Goal: Information Seeking & Learning: Learn about a topic

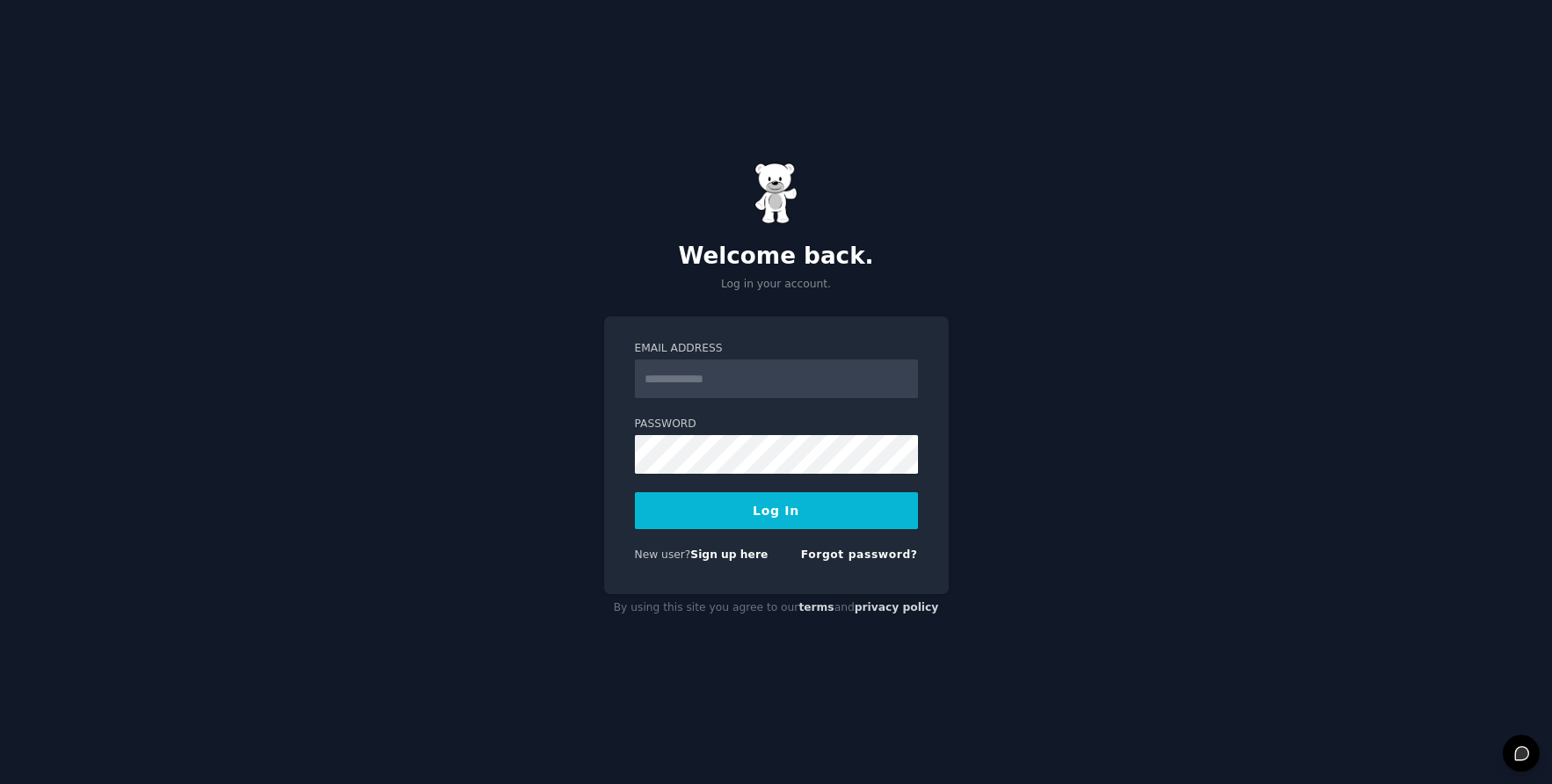
click at [760, 371] on input "Email Address" at bounding box center [776, 378] width 283 height 39
type input "**********"
click at [730, 516] on button "Log In" at bounding box center [776, 510] width 283 height 37
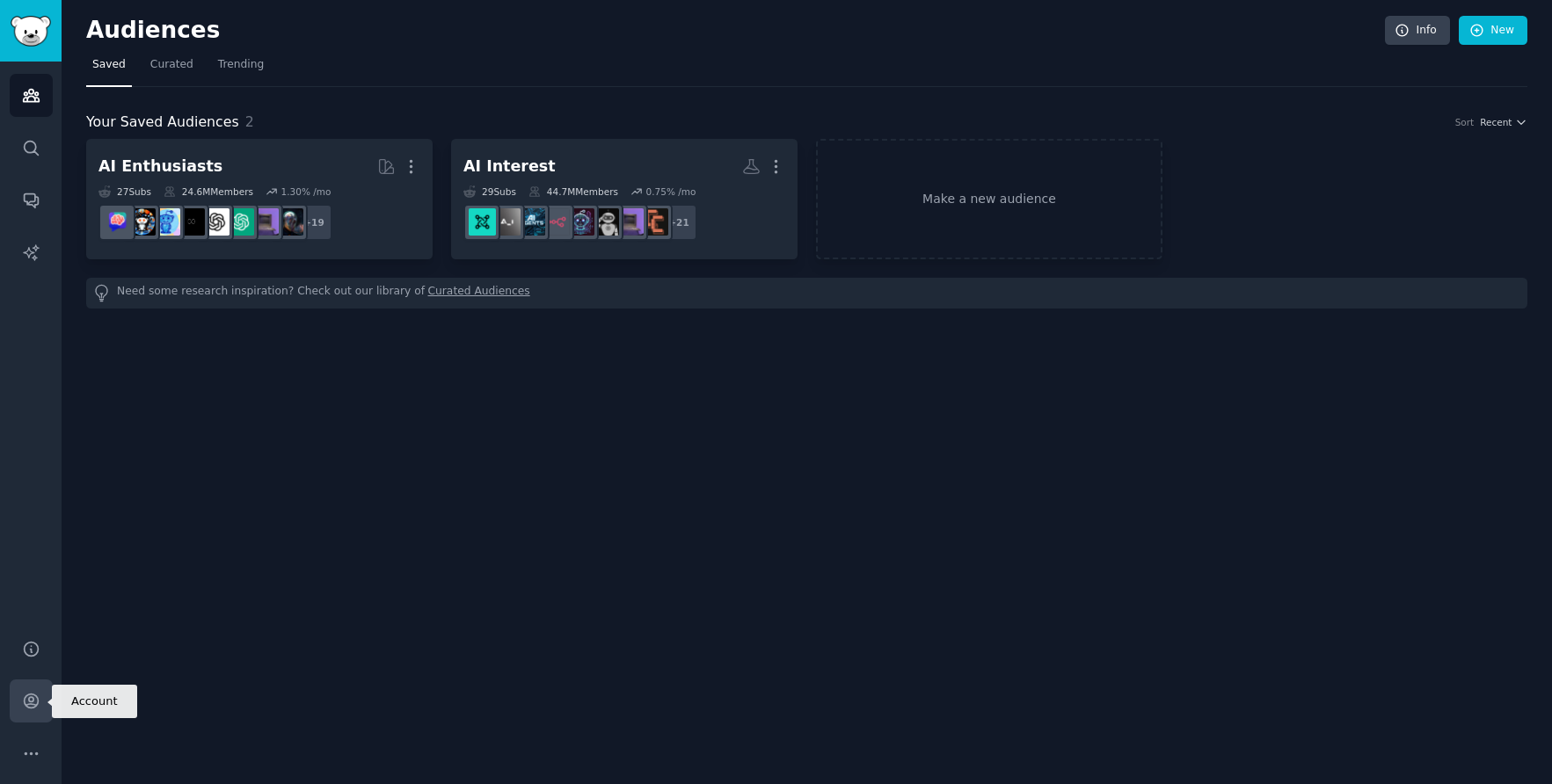
click at [34, 701] on icon "Sidebar" at bounding box center [31, 701] width 19 height 19
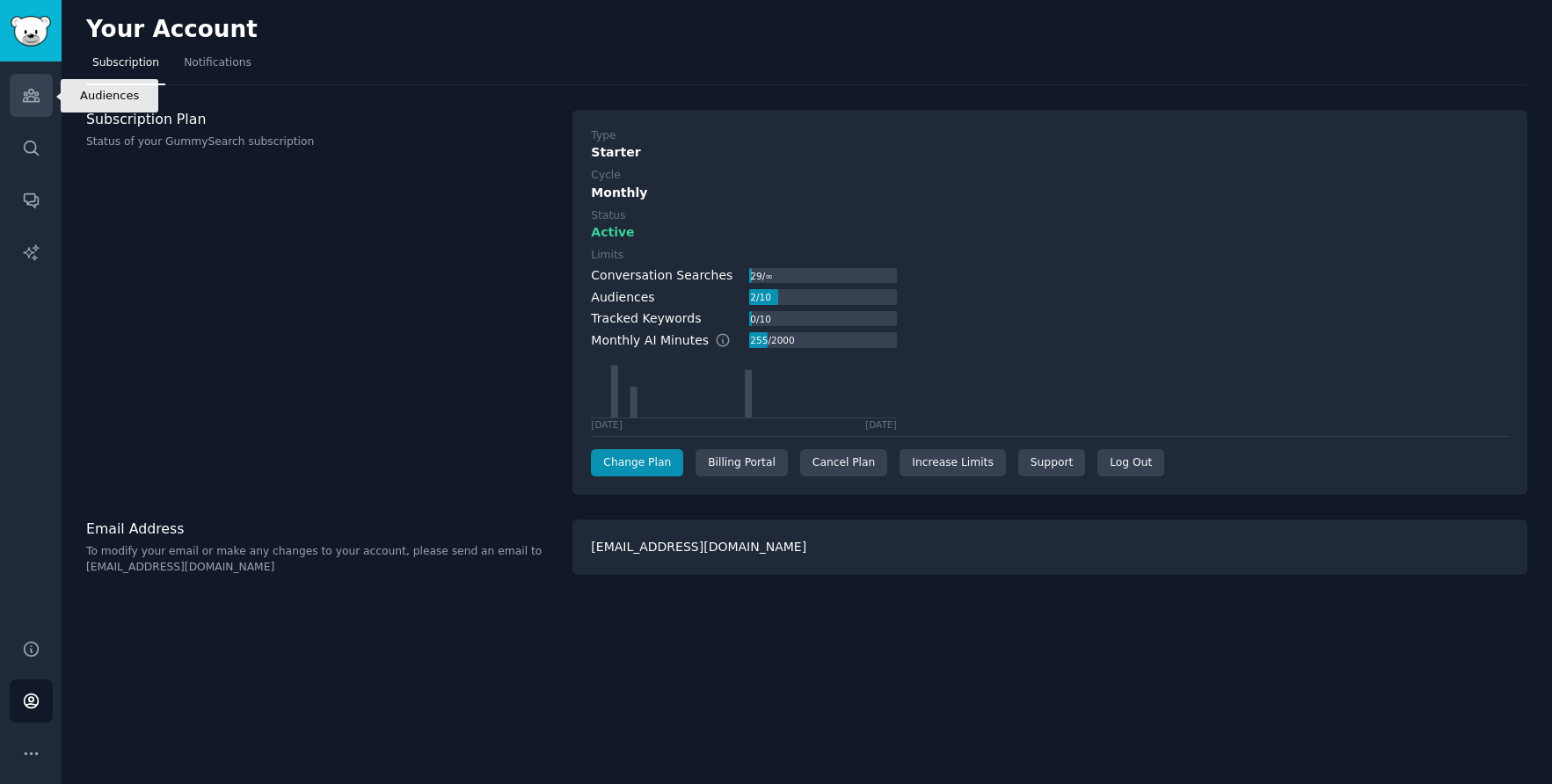
click at [22, 95] on icon "Sidebar" at bounding box center [31, 95] width 19 height 19
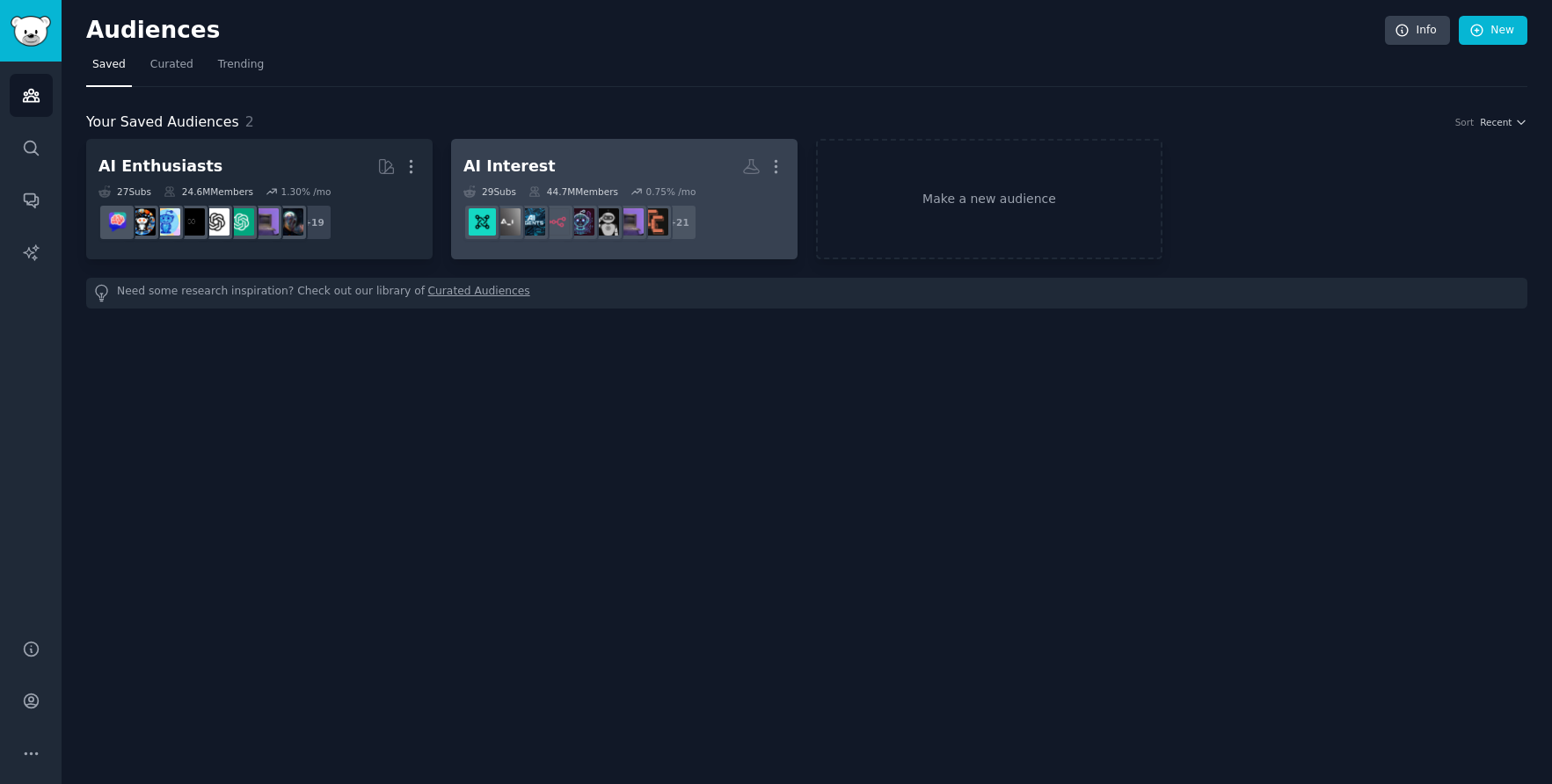
click at [571, 165] on h2 "AI Interest More" at bounding box center [625, 166] width 322 height 31
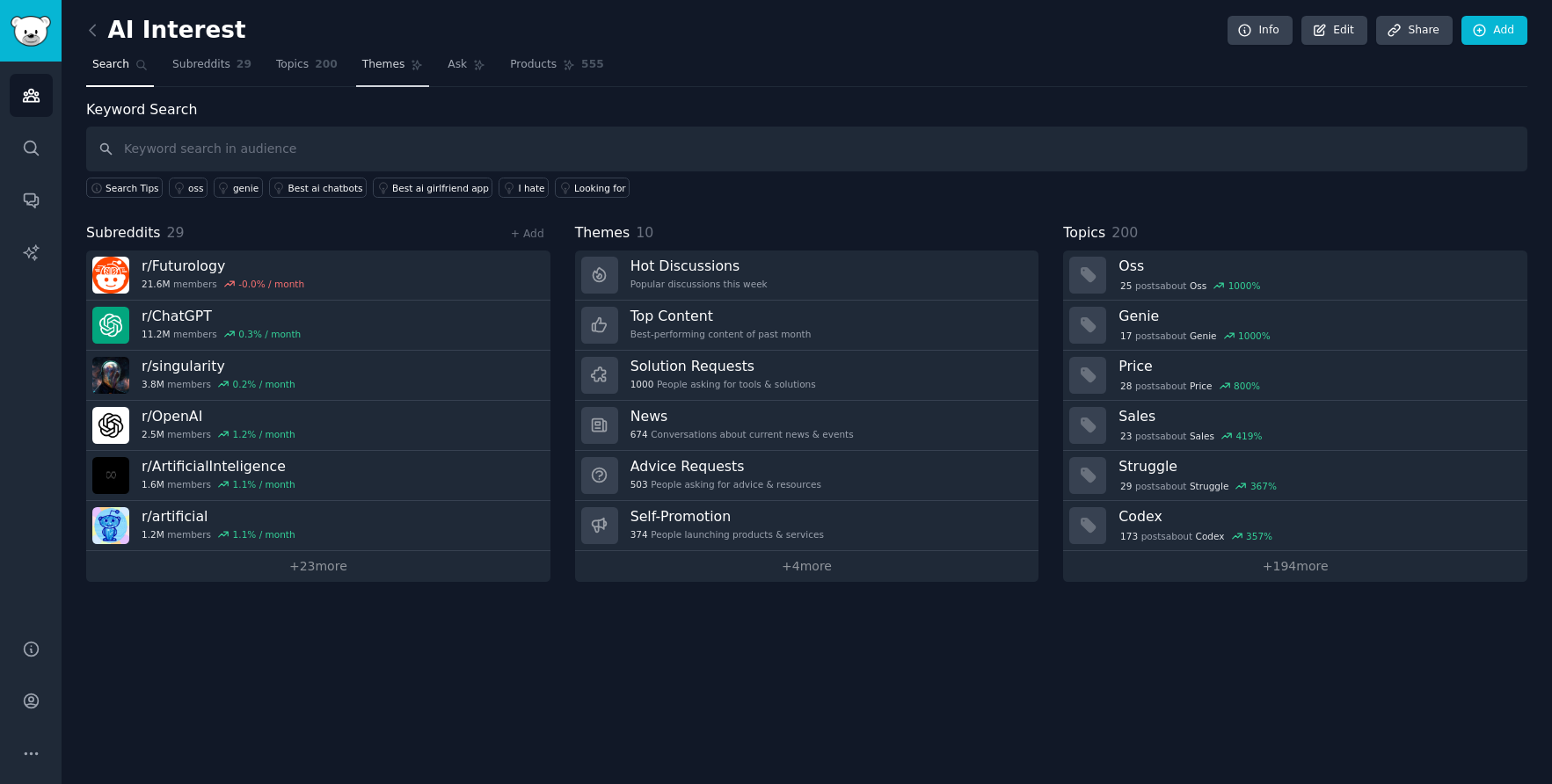
click at [377, 66] on span "Themes" at bounding box center [383, 65] width 43 height 16
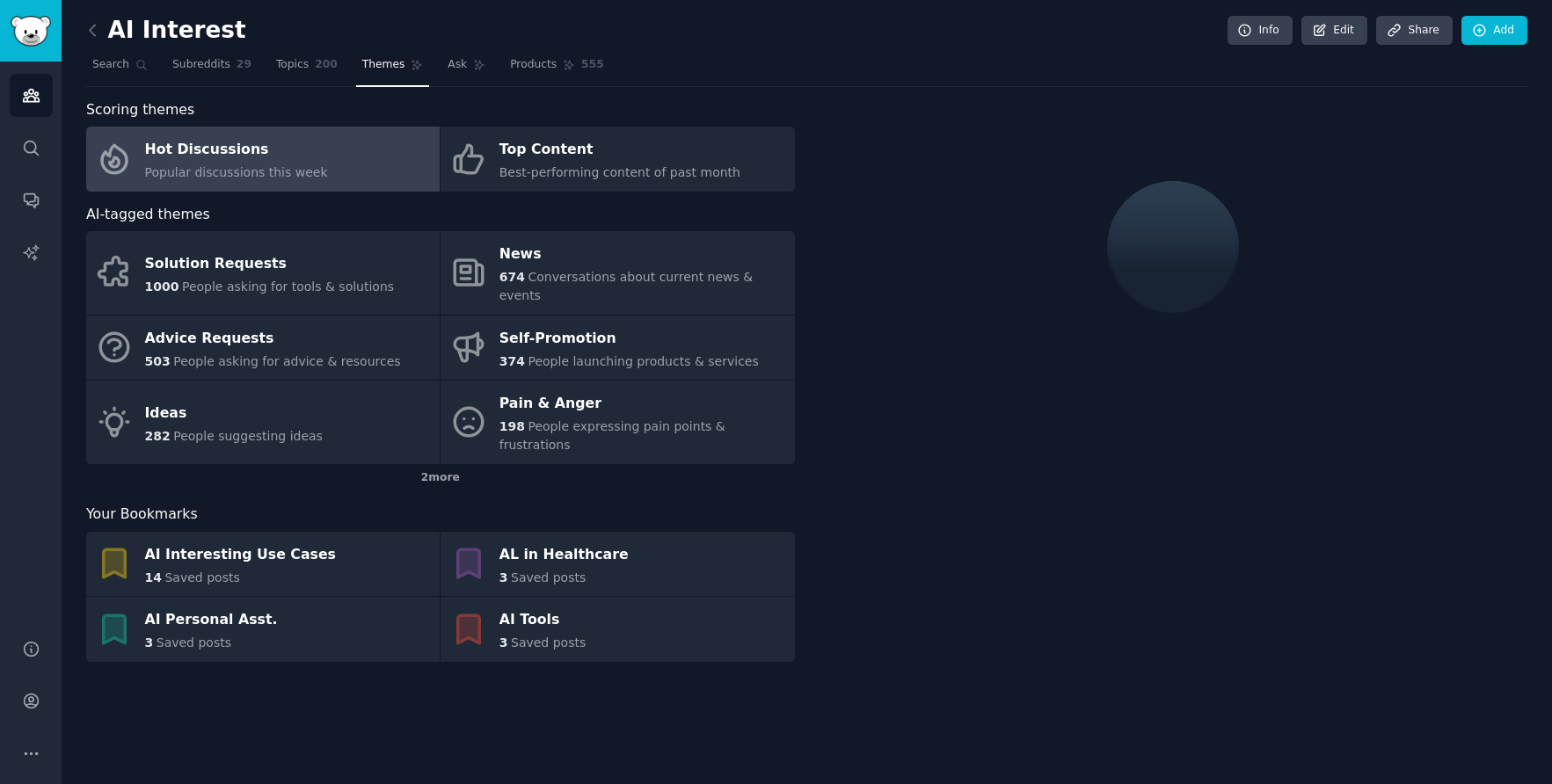
click at [306, 64] on span "Topics" at bounding box center [292, 65] width 33 height 16
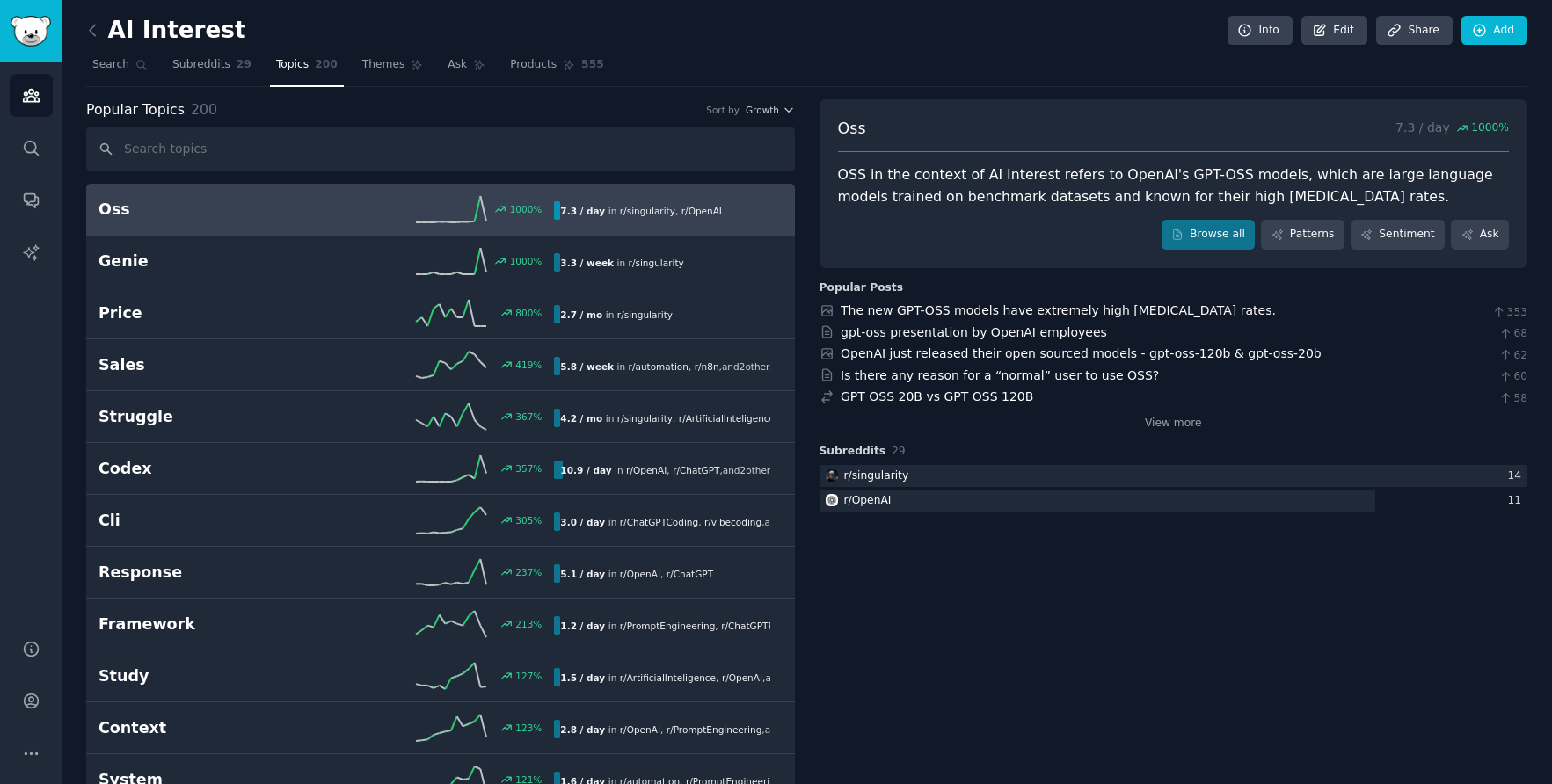
click at [330, 220] on div "1000 %" at bounding box center [439, 208] width 227 height 27
click at [1302, 240] on link "Patterns" at bounding box center [1302, 234] width 82 height 30
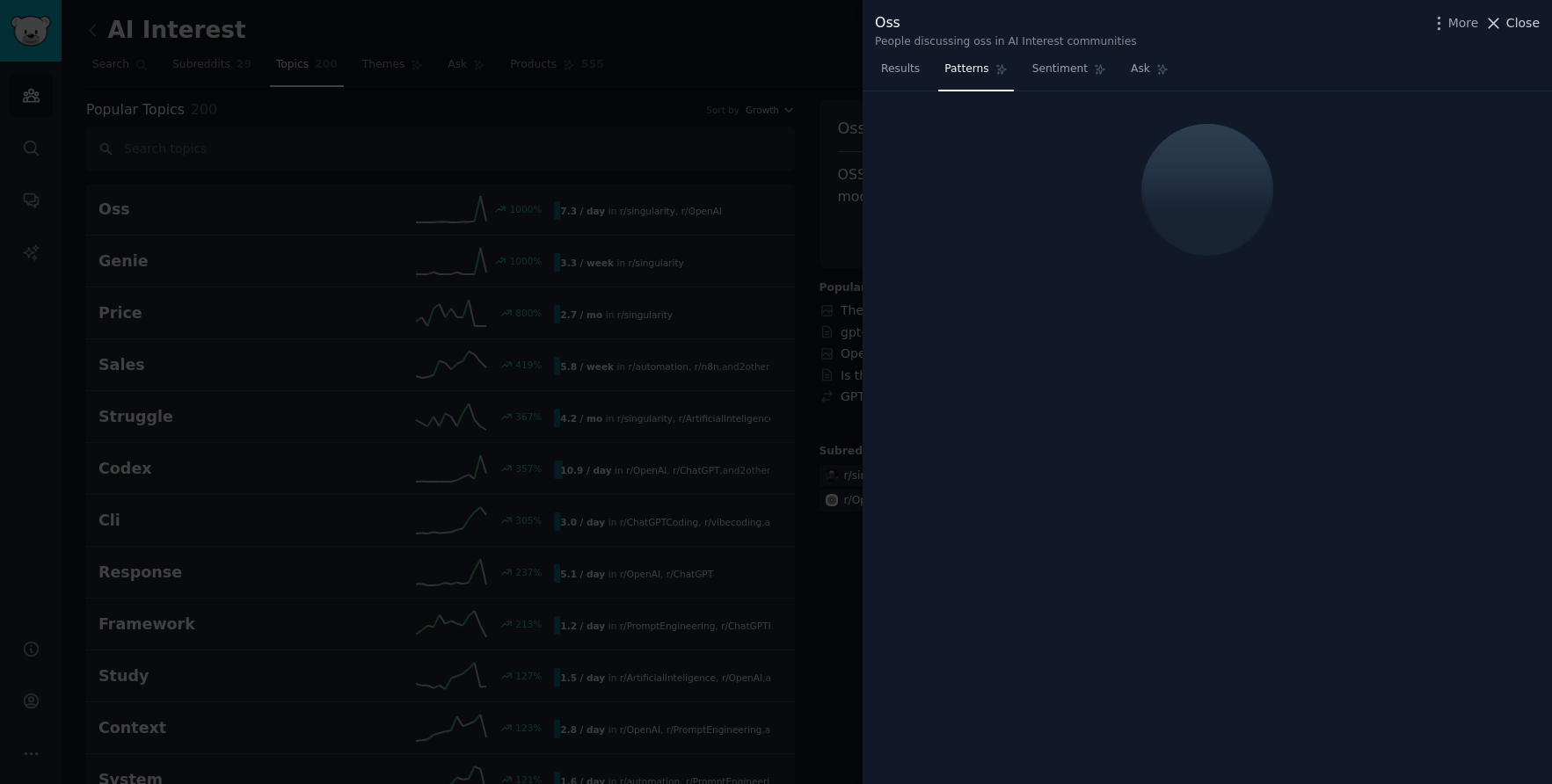
click at [1499, 19] on icon at bounding box center [1492, 23] width 19 height 19
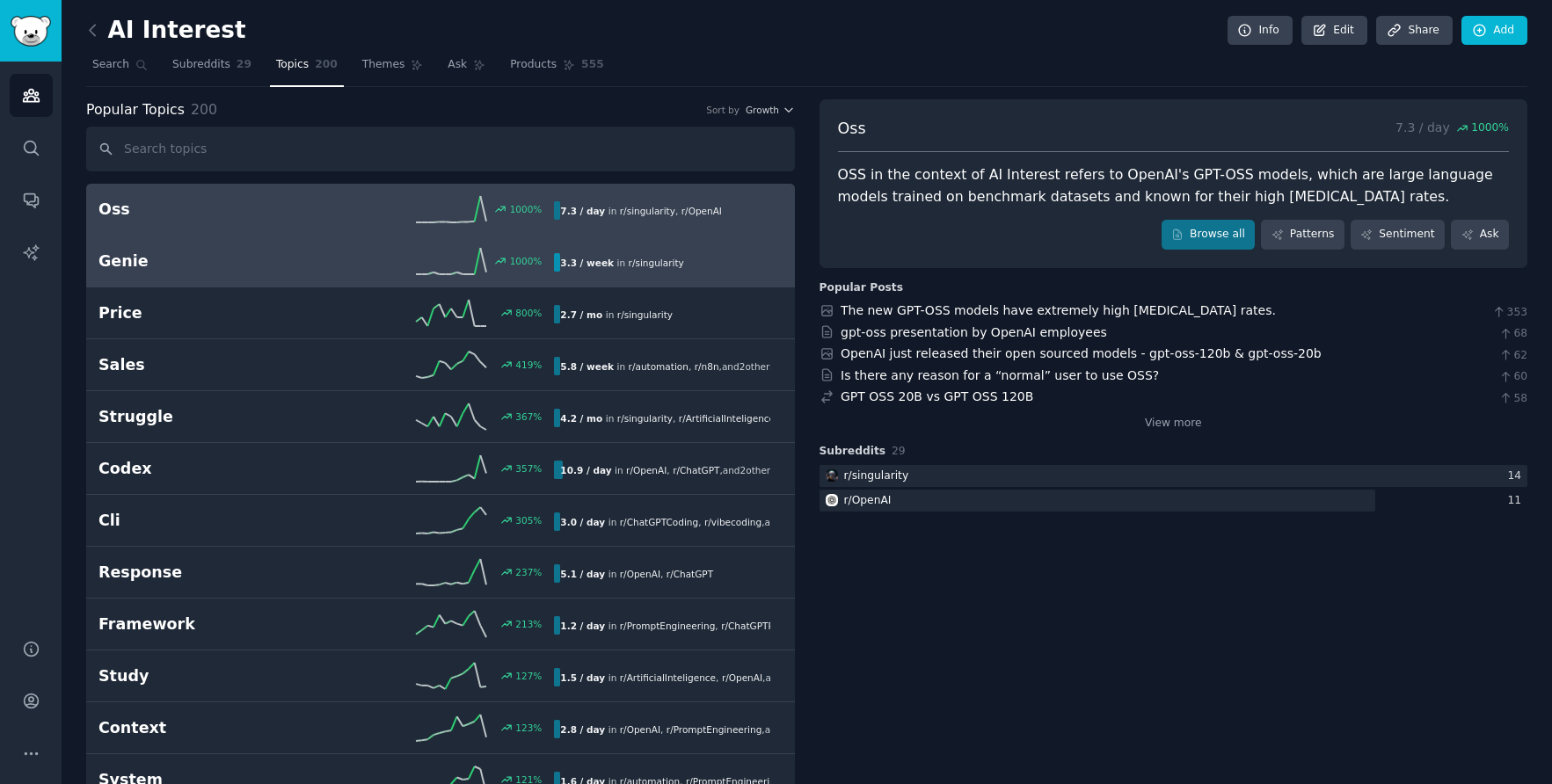
click at [311, 272] on div "Genie 1000 % 3.3 / week in r/ singularity" at bounding box center [440, 261] width 684 height 27
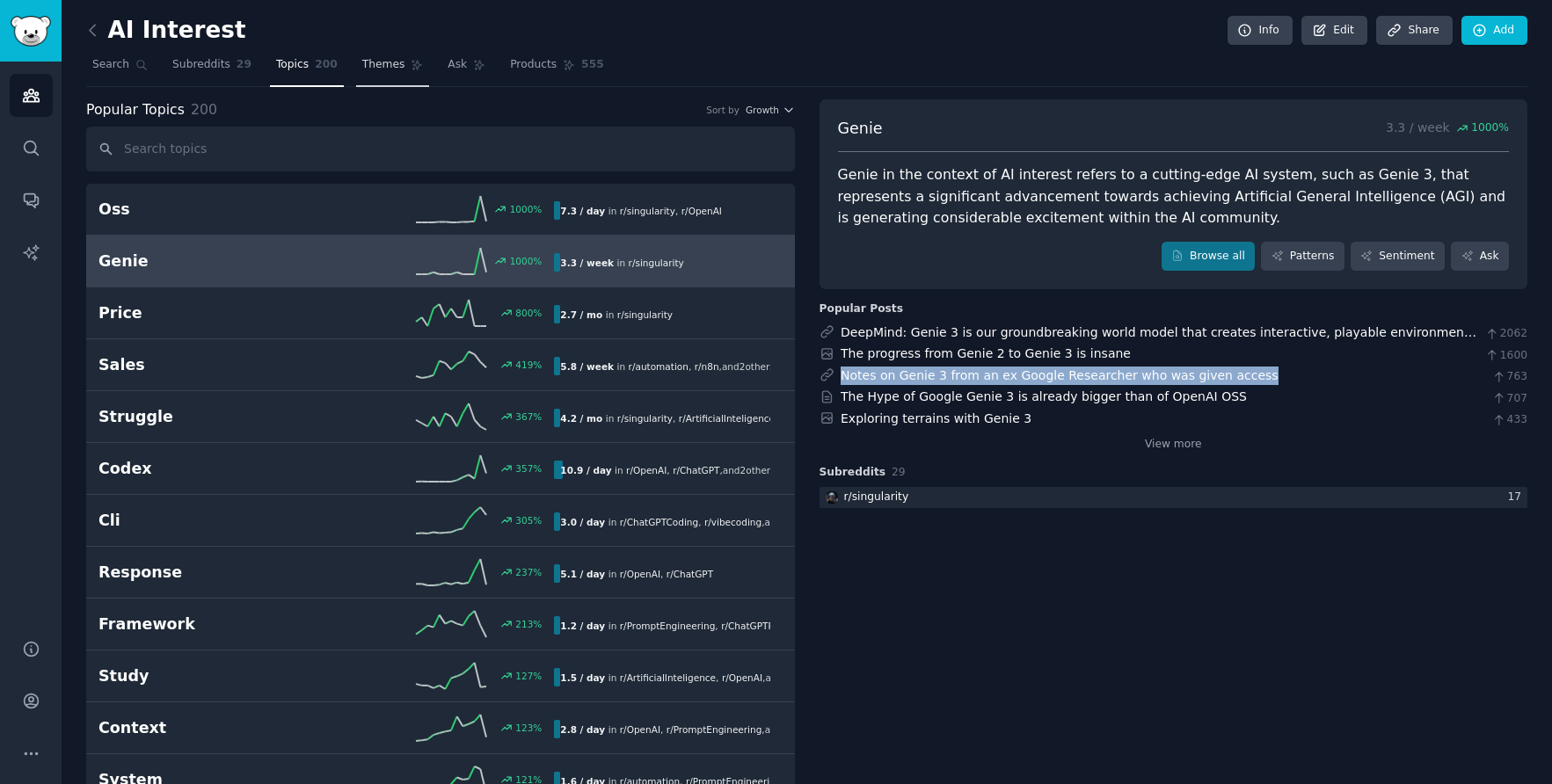
click at [367, 67] on span "Themes" at bounding box center [383, 65] width 43 height 16
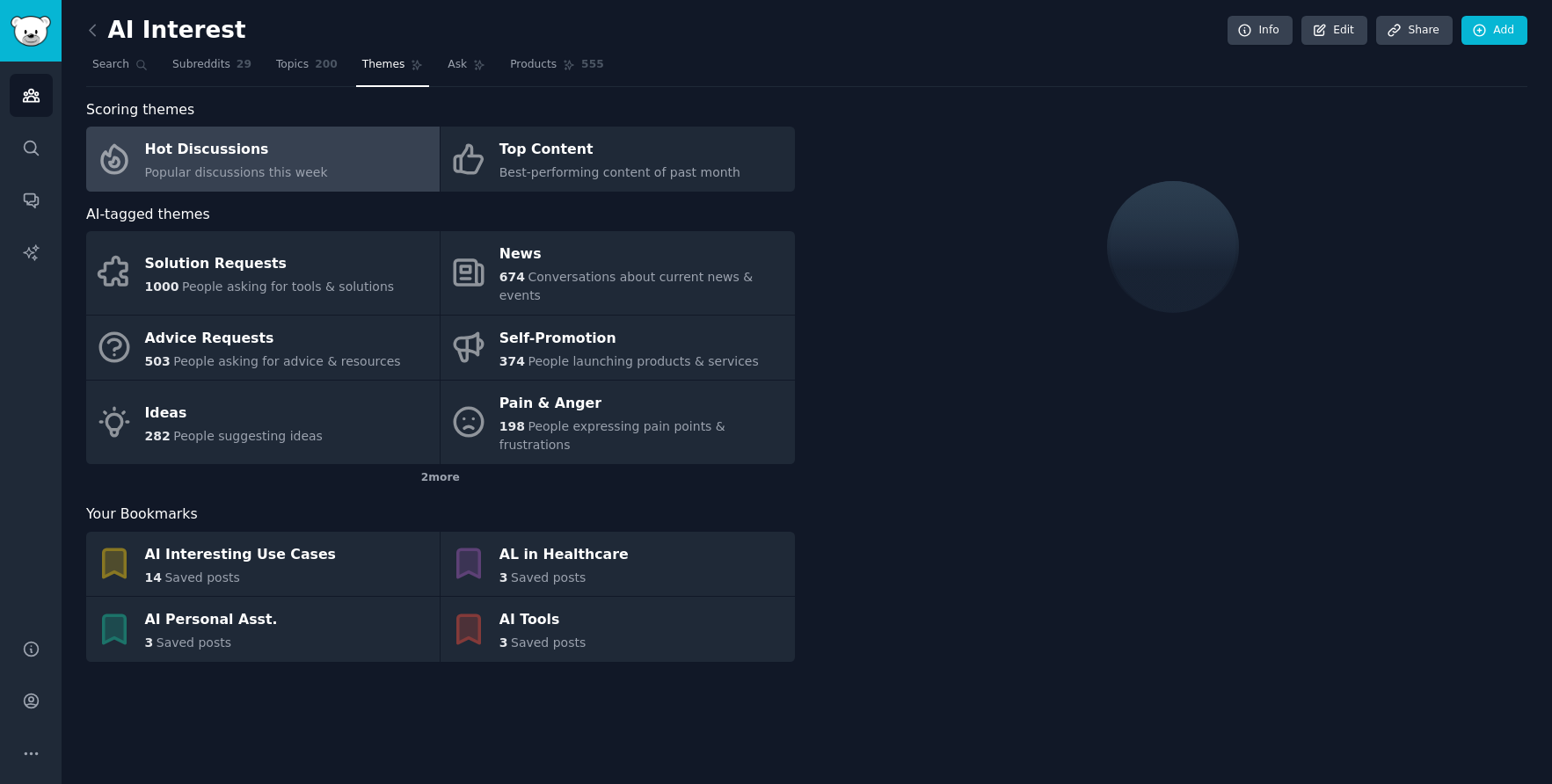
click at [307, 153] on div "Hot Discussions" at bounding box center [236, 150] width 183 height 28
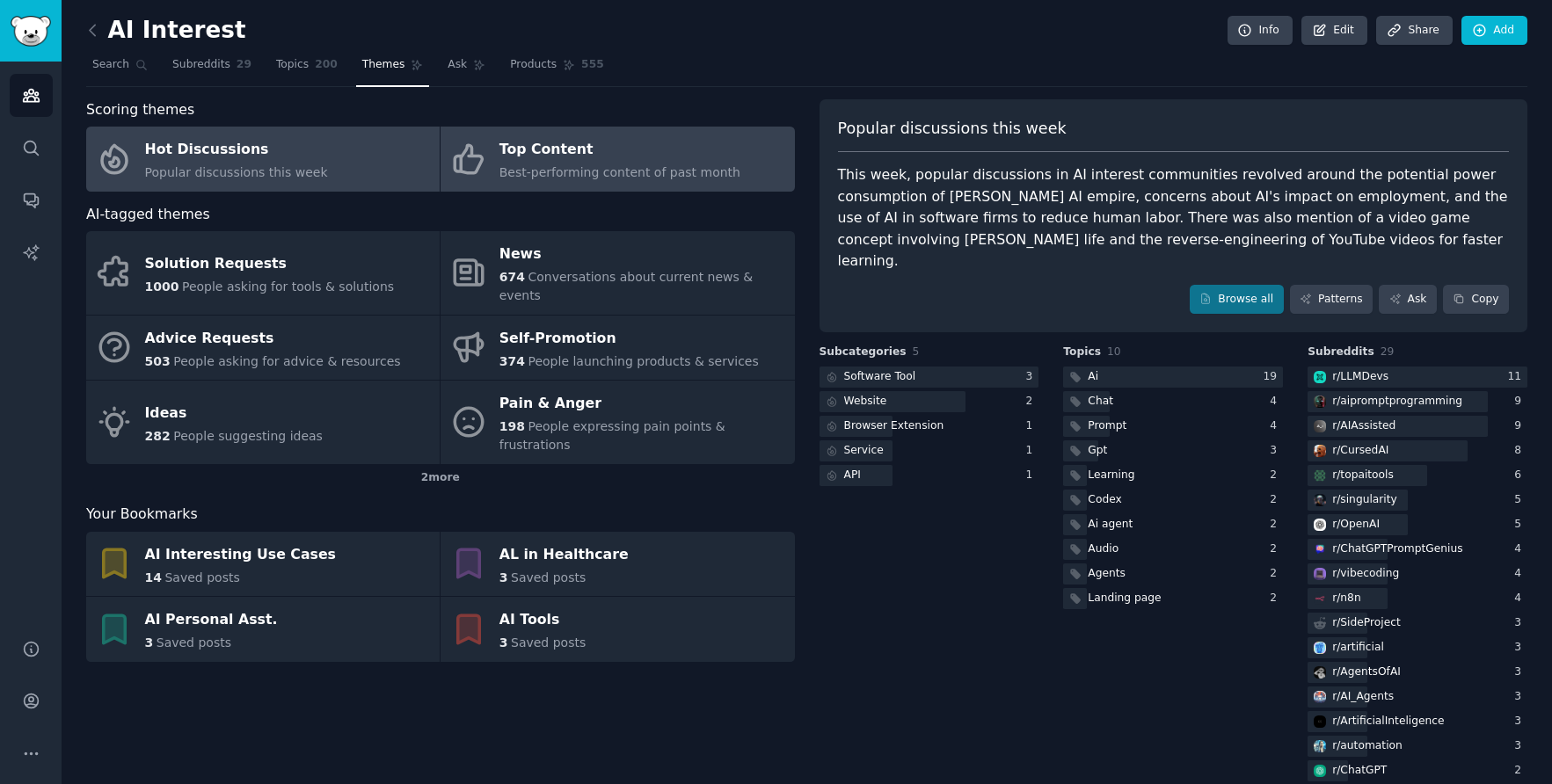
click at [571, 144] on div "Top Content" at bounding box center [620, 150] width 241 height 28
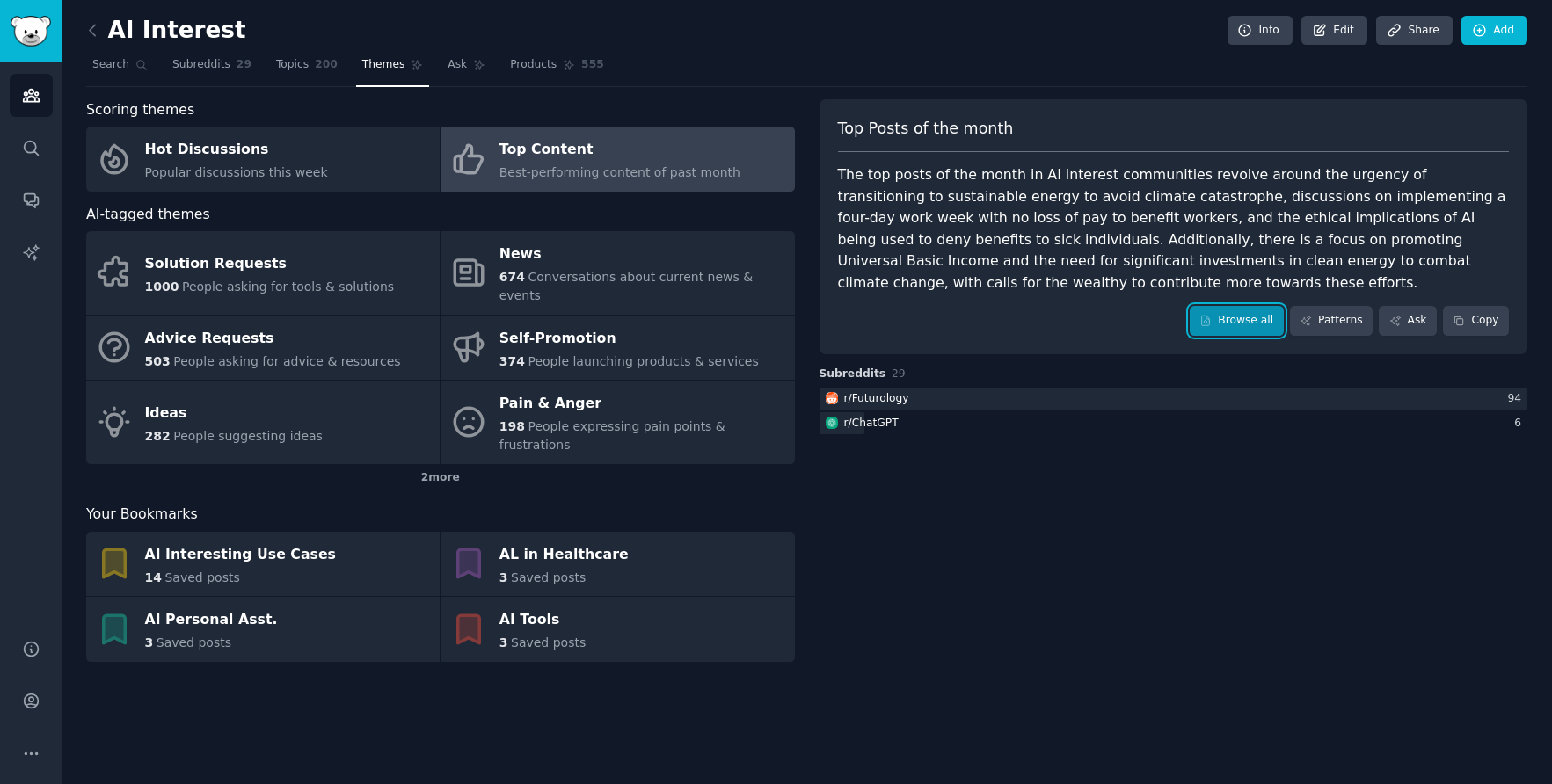
click at [1242, 320] on link "Browse all" at bounding box center [1236, 321] width 94 height 30
